Goal: Transaction & Acquisition: Book appointment/travel/reservation

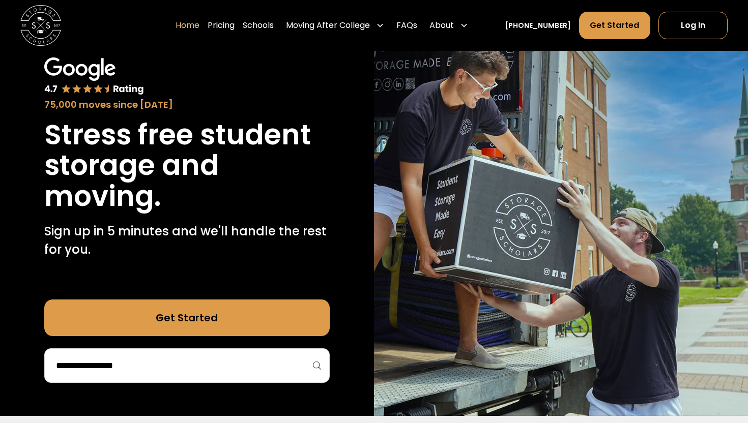
scroll to position [71, 0]
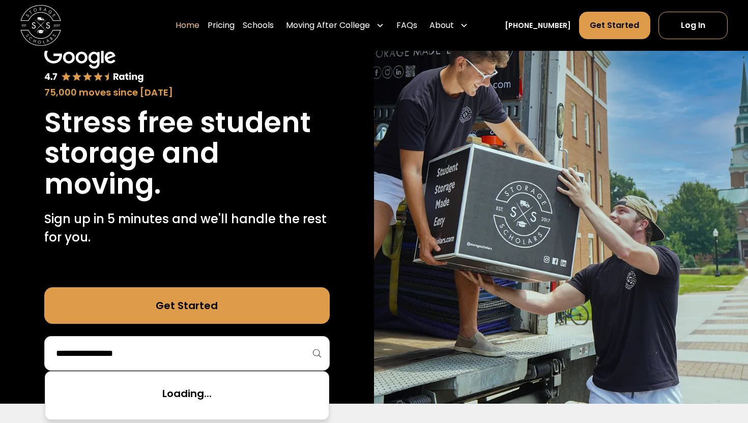
click at [265, 346] on input "search" at bounding box center [187, 353] width 264 height 17
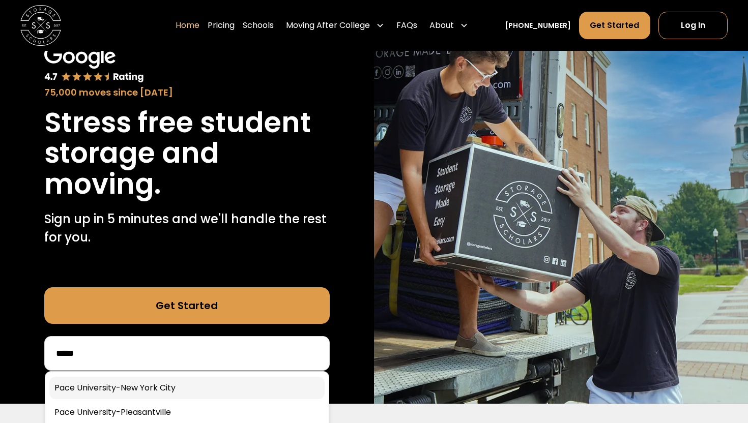
scroll to position [74, 0]
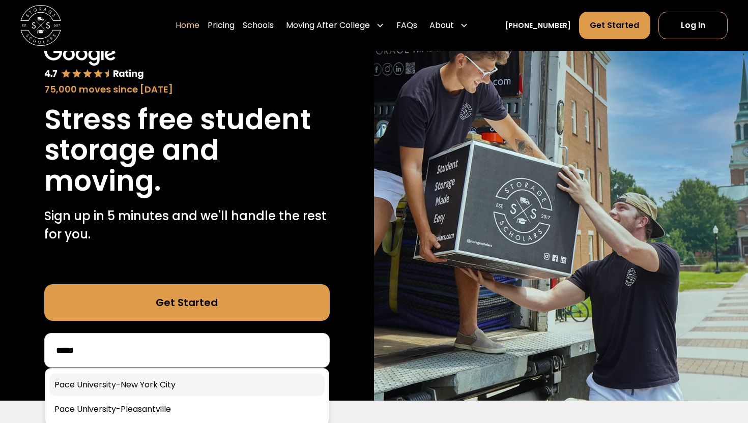
type input "****"
click at [216, 388] on link at bounding box center [186, 385] width 275 height 22
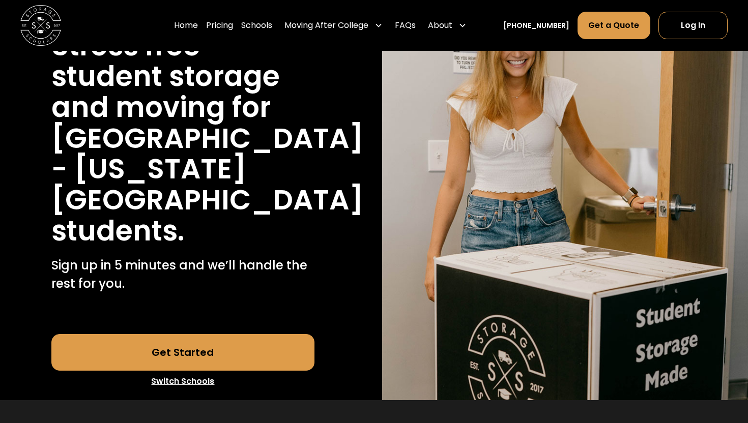
scroll to position [188, 0]
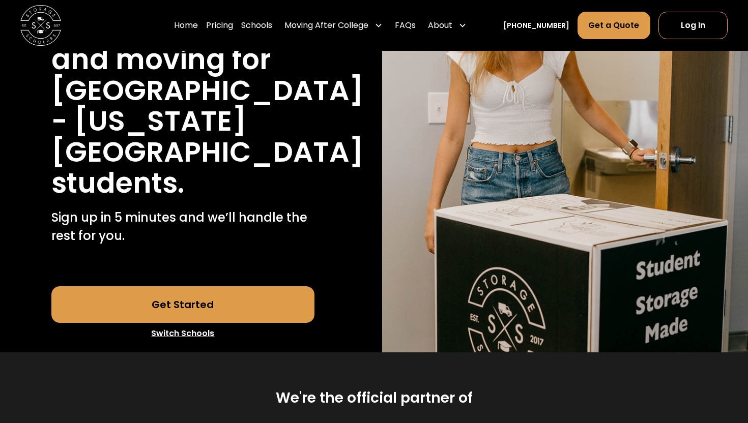
click at [237, 286] on link "Get Started" at bounding box center [183, 304] width 264 height 37
